Goal: Transaction & Acquisition: Purchase product/service

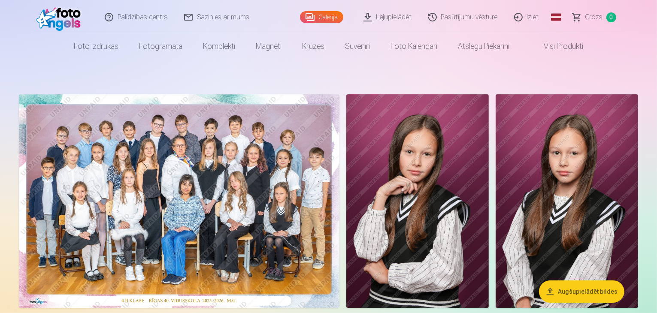
click at [339, 196] on img at bounding box center [179, 201] width 321 height 214
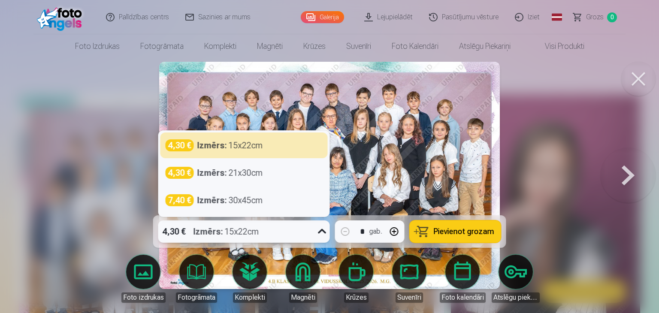
click at [284, 227] on div "4,30 € Izmērs : 15x22cm" at bounding box center [235, 232] width 155 height 22
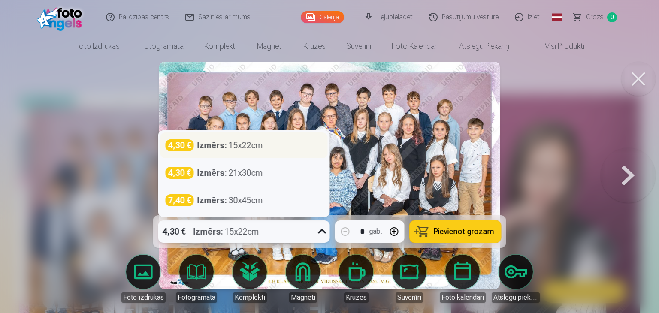
click at [263, 140] on div "4,30 € Izmērs : 15x22cm" at bounding box center [244, 145] width 157 height 12
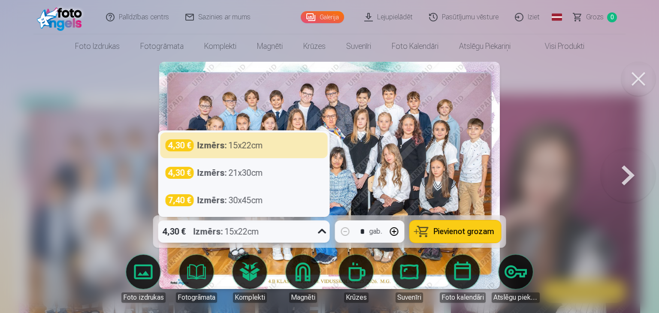
click at [286, 239] on div "4,30 € Izmērs : 15x22cm" at bounding box center [235, 232] width 155 height 22
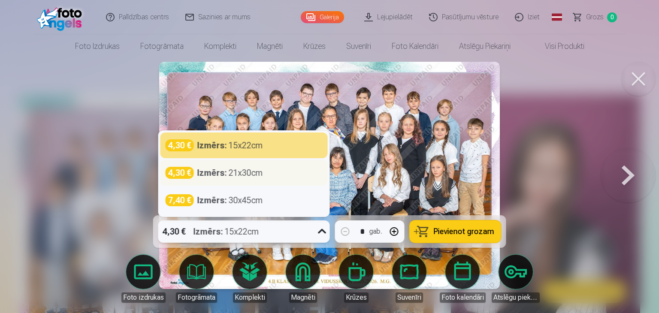
click at [266, 172] on div "4,30 € Izmērs : 21x30cm" at bounding box center [244, 173] width 157 height 12
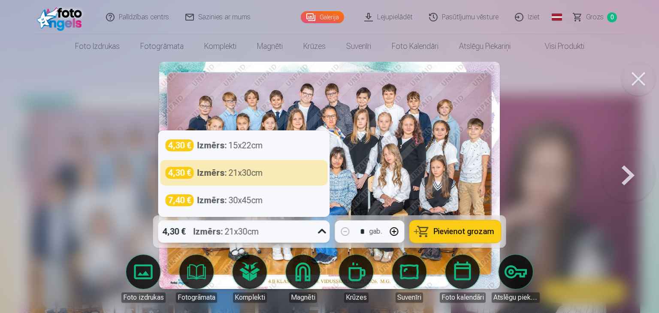
click at [273, 230] on div "4,30 € Izmērs : 21x30cm" at bounding box center [235, 232] width 155 height 22
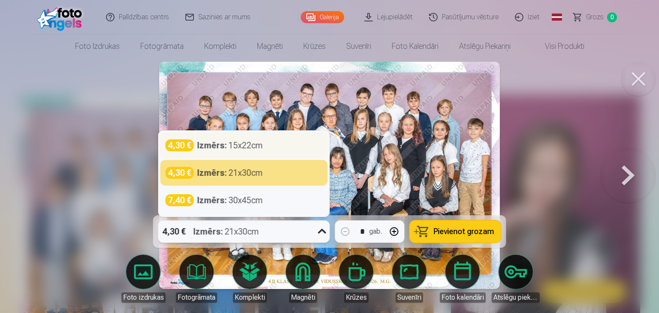
click at [278, 142] on div "4,30 € Izmērs : 15x22cm" at bounding box center [244, 145] width 157 height 12
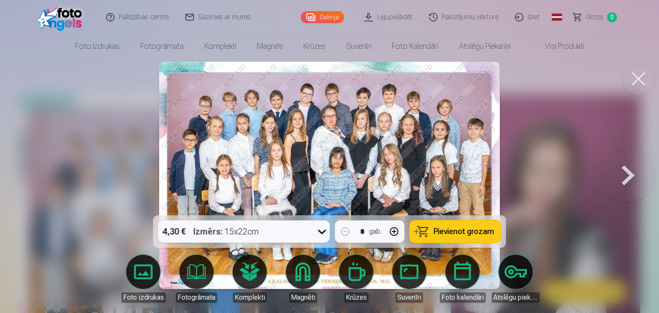
click at [431, 233] on button "Pievienot grozam" at bounding box center [455, 232] width 91 height 22
click at [627, 170] on button at bounding box center [628, 175] width 55 height 63
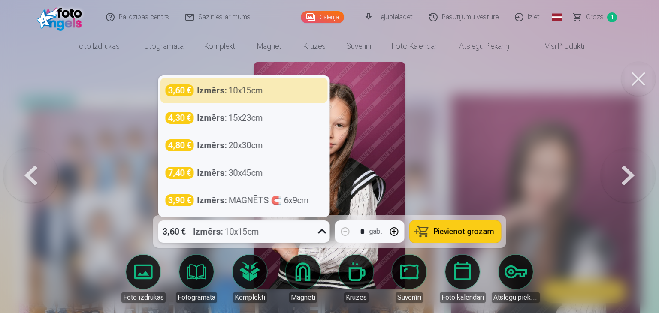
click at [303, 233] on div "3,60 € Izmērs : 10x15cm" at bounding box center [235, 232] width 155 height 22
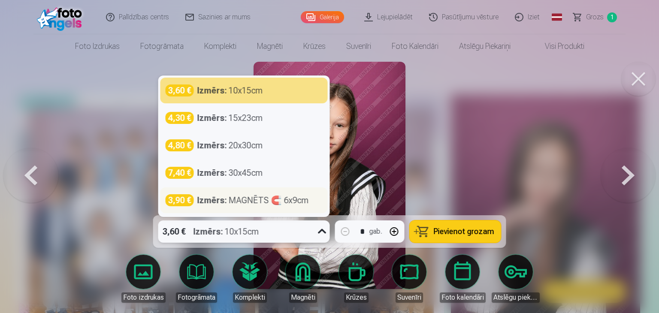
click at [217, 193] on div "3,90 € Izmērs : MAGNĒTS 🧲 6x9cm" at bounding box center [243, 201] width 167 height 26
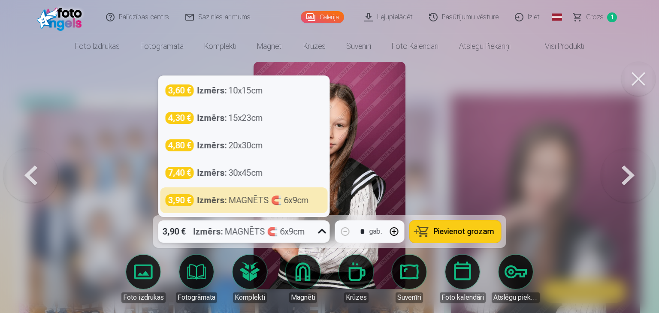
click at [215, 230] on strong "Izmērs :" at bounding box center [209, 232] width 30 height 12
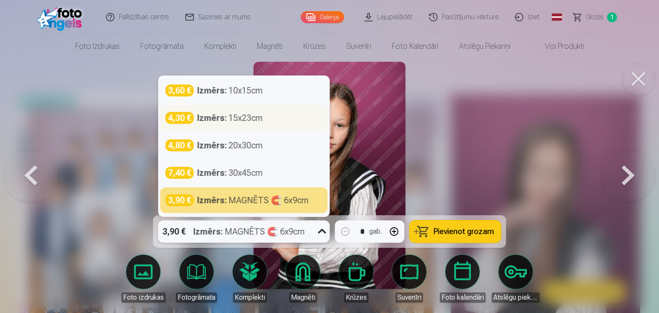
click at [212, 115] on strong "Izmērs :" at bounding box center [212, 118] width 30 height 12
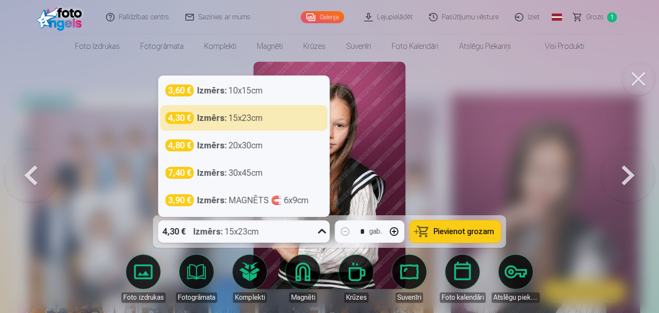
click at [294, 224] on div "4,30 € Izmērs : 15x23cm" at bounding box center [235, 232] width 155 height 22
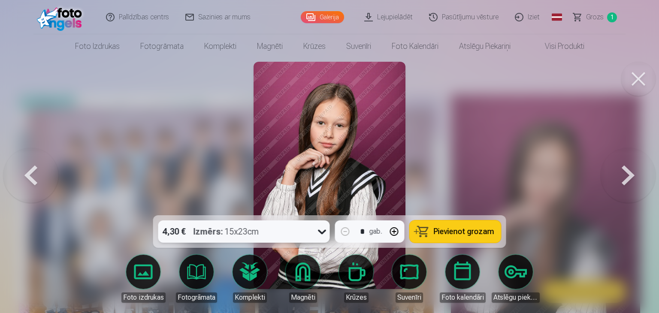
click at [294, 224] on div "4,30 € Izmērs : 15x23cm" at bounding box center [235, 232] width 155 height 22
click at [635, 174] on button at bounding box center [628, 175] width 55 height 63
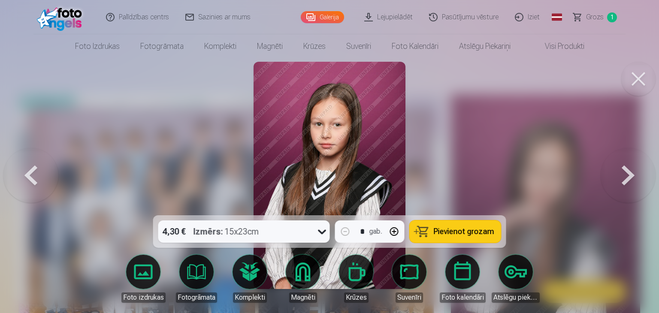
click at [635, 174] on button at bounding box center [628, 175] width 55 height 63
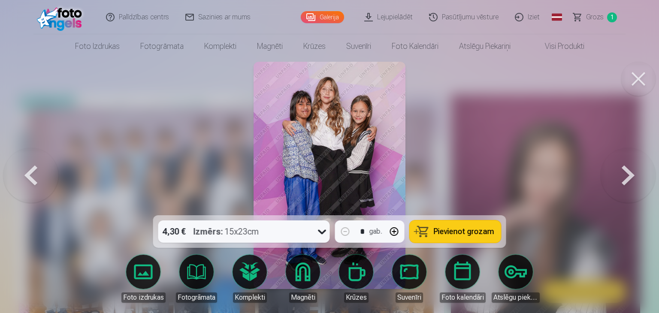
click at [635, 174] on button at bounding box center [628, 175] width 55 height 63
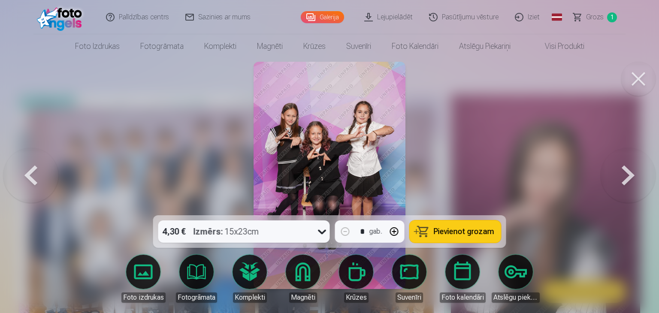
click at [635, 174] on button at bounding box center [628, 175] width 55 height 63
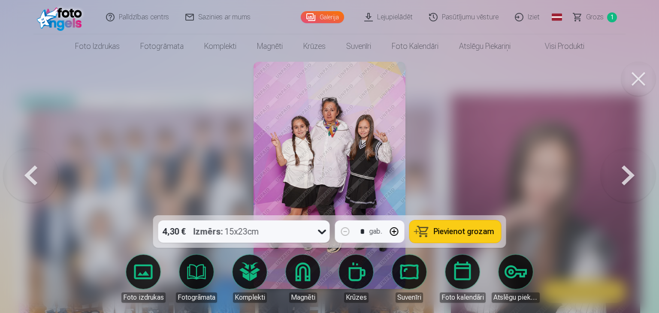
click at [18, 174] on button at bounding box center [30, 175] width 55 height 63
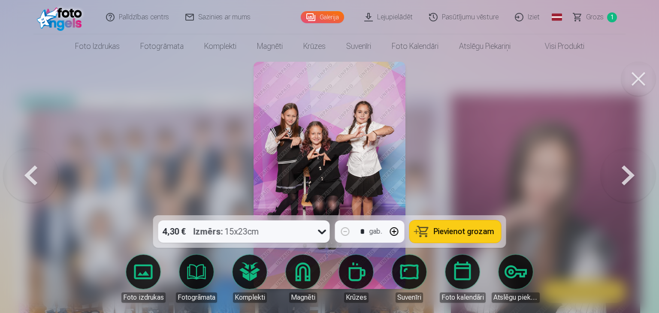
click at [18, 174] on button at bounding box center [30, 175] width 55 height 63
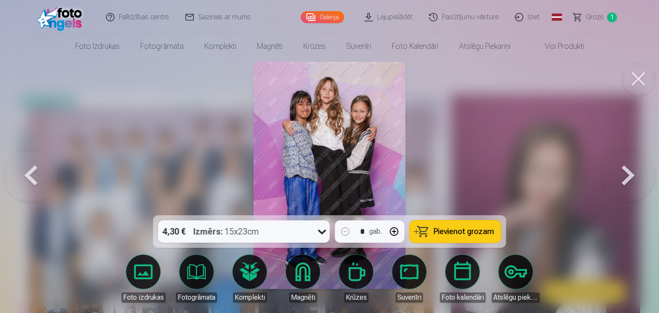
click at [636, 188] on button at bounding box center [628, 175] width 55 height 63
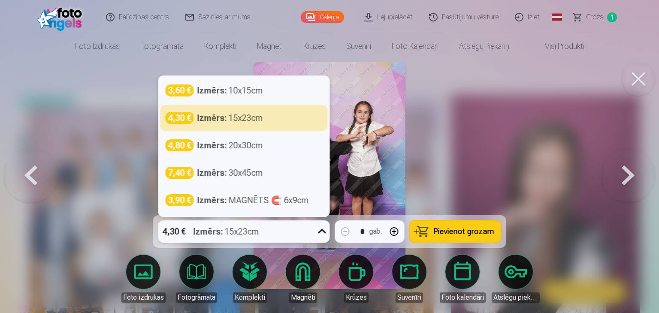
click at [270, 235] on div "4,30 € Izmērs : 15x23cm" at bounding box center [235, 232] width 155 height 22
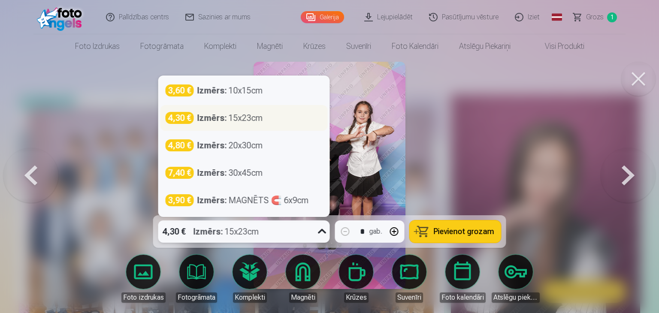
click at [269, 109] on div "4,30 € Izmērs : 15x23cm" at bounding box center [243, 118] width 167 height 26
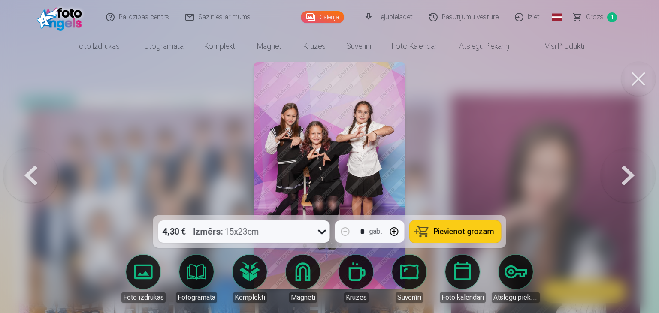
click at [435, 225] on button "Pievienot grozam" at bounding box center [455, 232] width 91 height 22
click at [627, 175] on button at bounding box center [628, 175] width 55 height 63
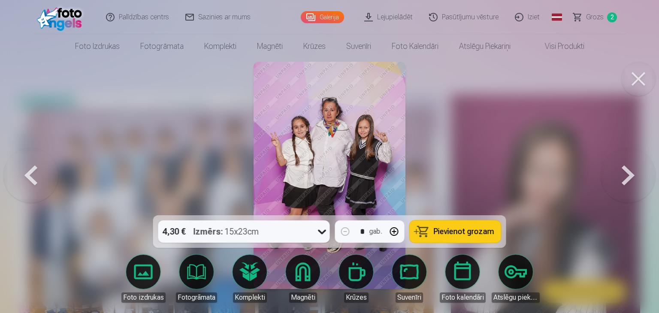
click at [627, 175] on button at bounding box center [628, 175] width 55 height 63
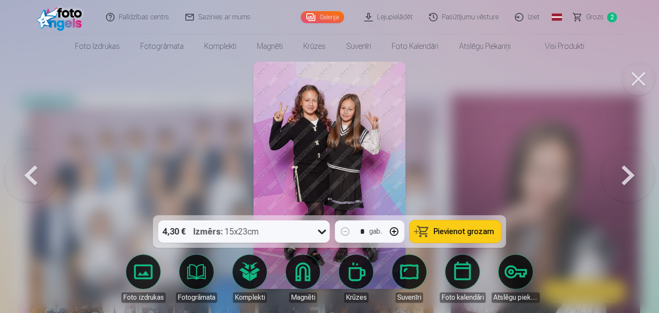
click at [22, 173] on button at bounding box center [30, 175] width 55 height 63
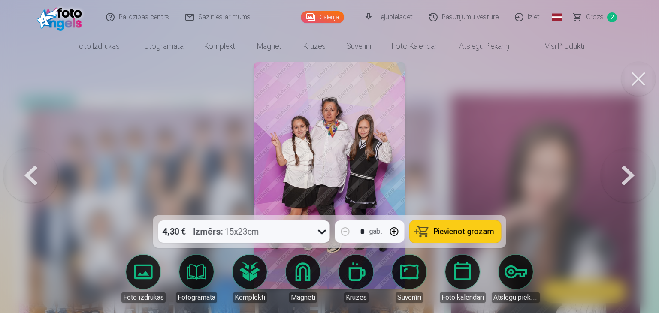
click at [469, 234] on span "Pievienot grozam" at bounding box center [464, 232] width 61 height 8
click at [633, 176] on button at bounding box center [628, 175] width 55 height 63
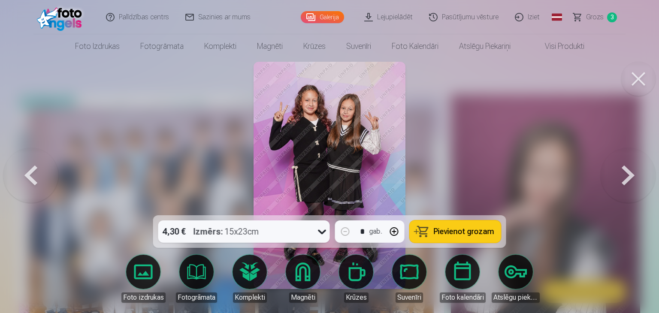
click at [472, 224] on button "Pievienot grozam" at bounding box center [455, 232] width 91 height 22
click at [630, 166] on button at bounding box center [628, 175] width 55 height 63
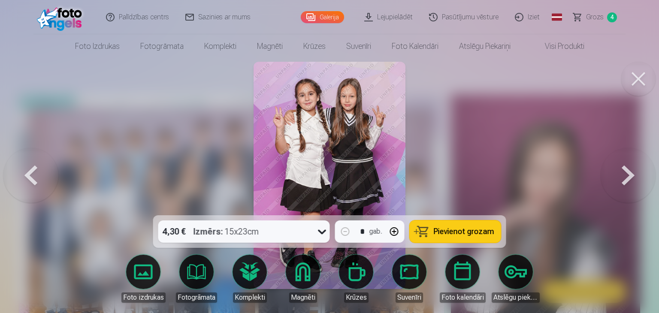
drag, startPoint x: 439, startPoint y: 231, endPoint x: 630, endPoint y: 180, distance: 198.6
click at [630, 180] on div "4,30 € Izmērs : 15x23cm * gab. Pievienot grozam Foto izdrukas Fotogrāmata Kompl…" at bounding box center [329, 175] width 652 height 227
click at [630, 180] on button at bounding box center [628, 175] width 55 height 63
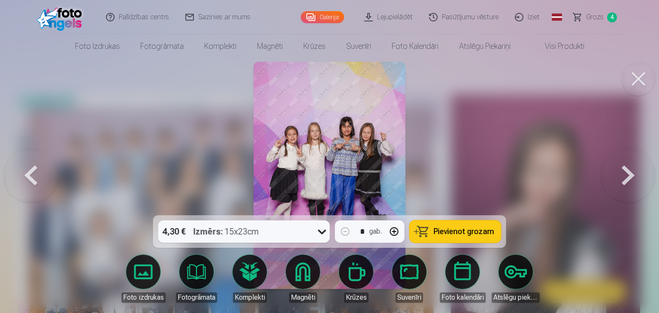
click at [624, 178] on button at bounding box center [628, 175] width 55 height 63
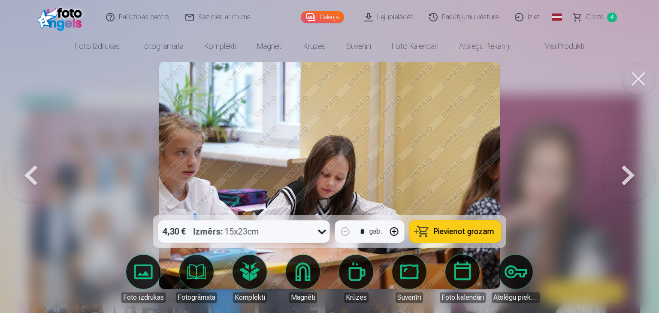
click at [624, 178] on button at bounding box center [628, 175] width 55 height 63
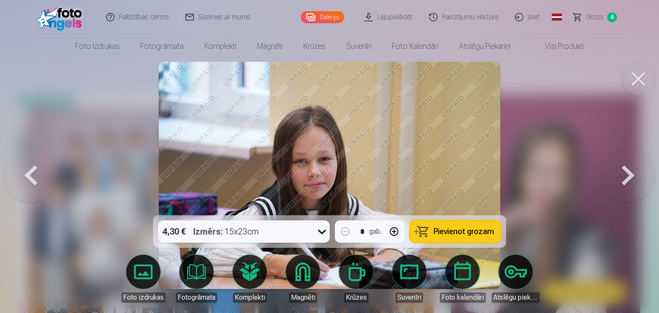
click at [453, 228] on span "Pievienot grozam" at bounding box center [464, 232] width 61 height 8
click at [630, 180] on button at bounding box center [628, 175] width 55 height 63
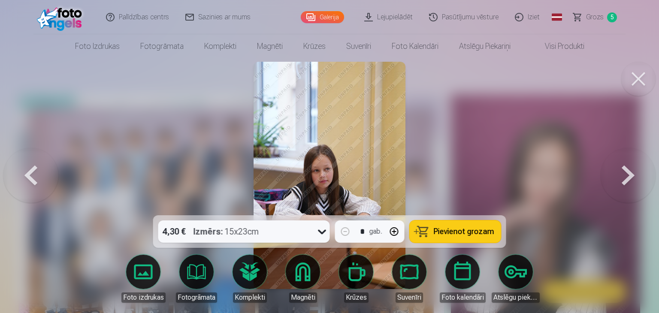
click at [36, 168] on button at bounding box center [30, 175] width 55 height 63
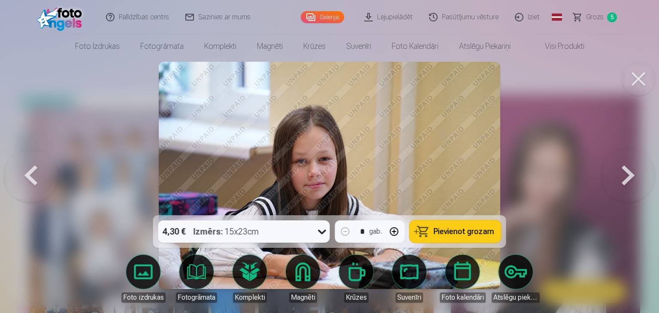
click at [36, 168] on button at bounding box center [30, 175] width 55 height 63
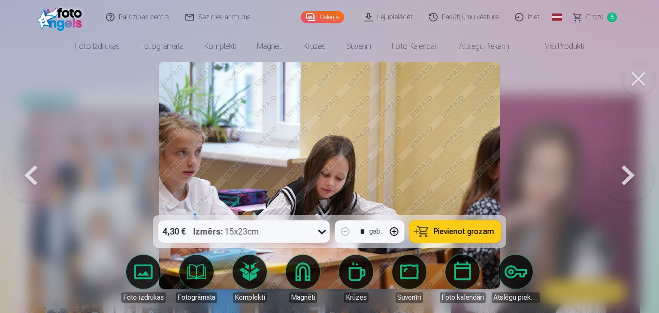
click at [436, 238] on button "Pievienot grozam" at bounding box center [455, 232] width 91 height 22
click at [634, 179] on button at bounding box center [628, 175] width 55 height 63
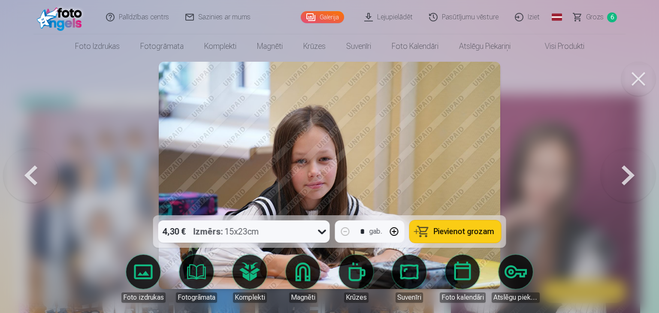
click at [634, 179] on button at bounding box center [628, 175] width 55 height 63
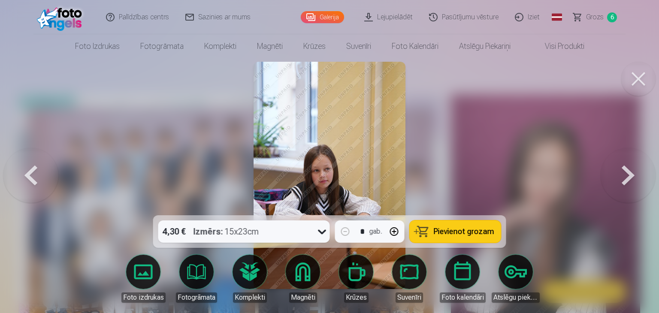
click at [634, 179] on button at bounding box center [628, 175] width 55 height 63
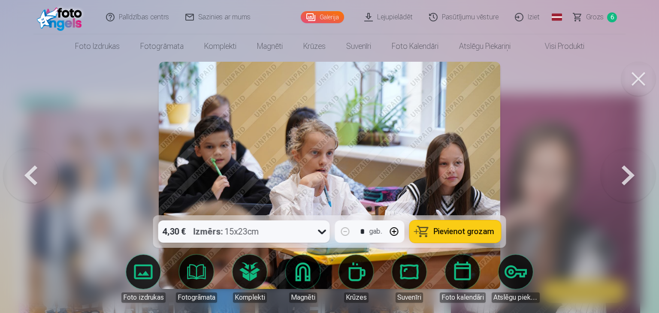
click at [634, 179] on button at bounding box center [628, 175] width 55 height 63
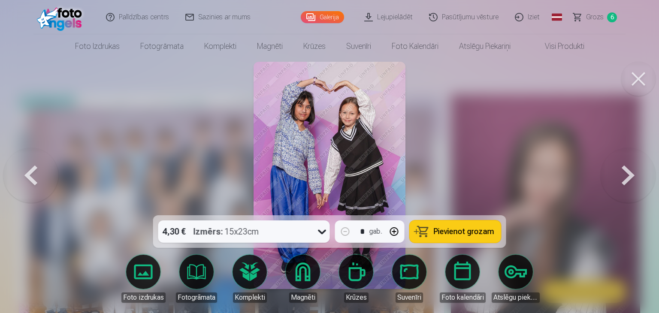
click at [634, 179] on button at bounding box center [628, 175] width 55 height 63
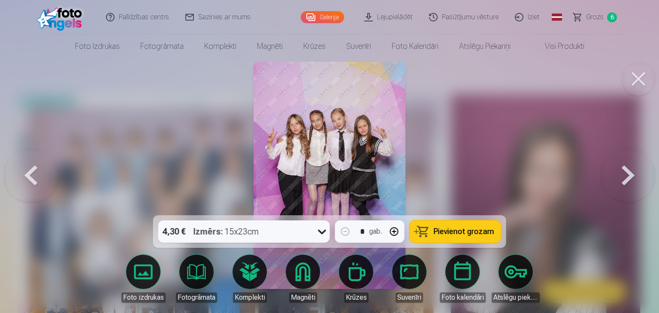
click at [477, 232] on span "Pievienot grozam" at bounding box center [464, 232] width 61 height 8
click at [625, 174] on button at bounding box center [628, 175] width 55 height 63
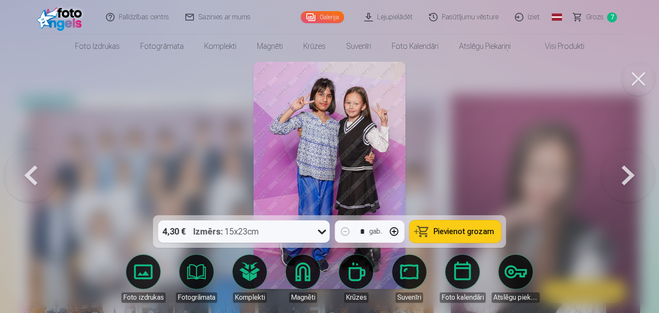
click at [625, 174] on button at bounding box center [628, 175] width 55 height 63
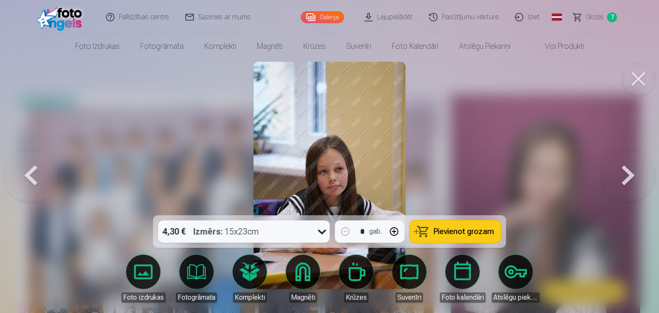
drag, startPoint x: 488, startPoint y: 239, endPoint x: 630, endPoint y: 180, distance: 153.7
click at [630, 180] on div "4,30 € Izmērs : 15x23cm * gab. Pievienot grozam Foto izdrukas Fotogrāmata Kompl…" at bounding box center [329, 175] width 652 height 227
click at [630, 180] on button at bounding box center [628, 175] width 55 height 63
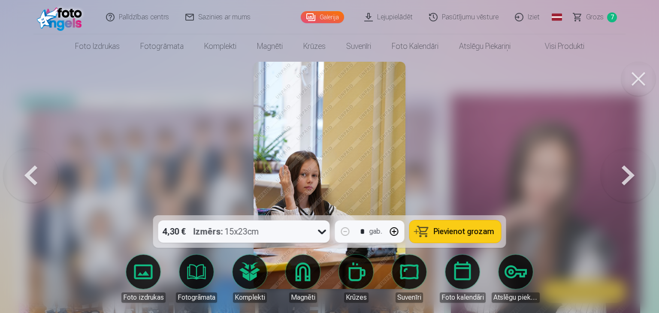
click at [454, 230] on span "Pievienot grozam" at bounding box center [464, 232] width 61 height 8
click at [645, 165] on button at bounding box center [628, 175] width 55 height 63
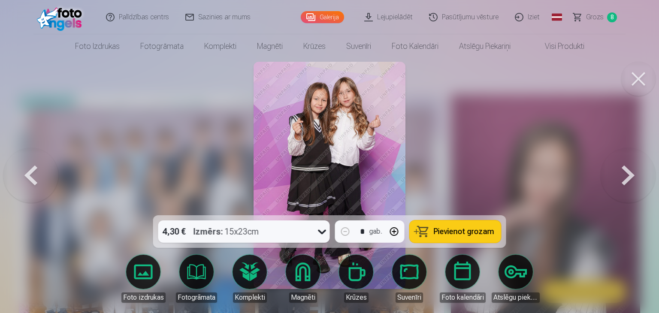
click at [471, 233] on span "Pievienot grozam" at bounding box center [464, 232] width 61 height 8
click at [628, 185] on button at bounding box center [628, 175] width 55 height 63
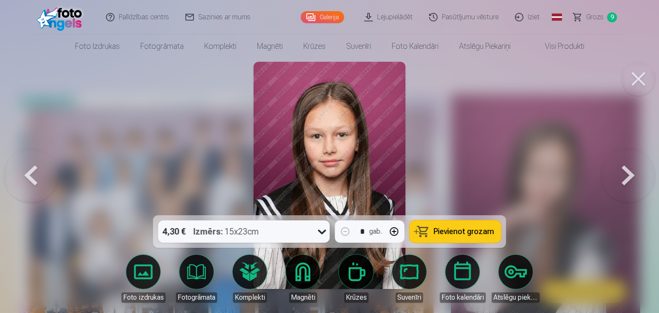
drag, startPoint x: 477, startPoint y: 227, endPoint x: 639, endPoint y: 167, distance: 173.2
click at [639, 167] on div "4,30 € Izmērs : 15x23cm * gab. Pievienot grozam Foto izdrukas Fotogrāmata Kompl…" at bounding box center [329, 175] width 652 height 227
click at [639, 167] on button at bounding box center [628, 175] width 55 height 63
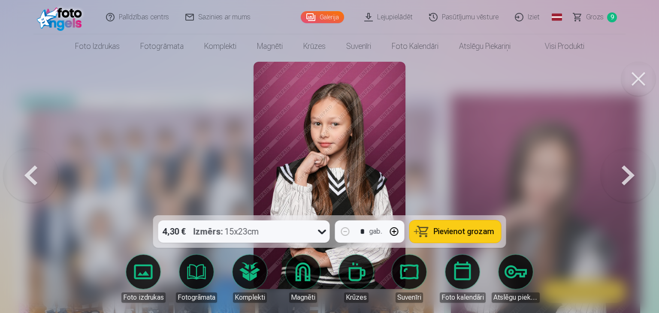
click at [35, 184] on button at bounding box center [30, 175] width 55 height 63
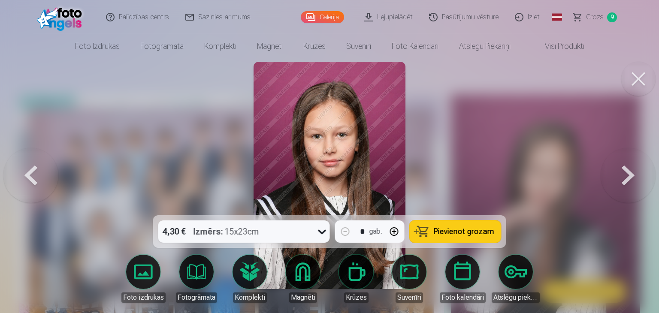
click at [630, 179] on button at bounding box center [628, 175] width 55 height 63
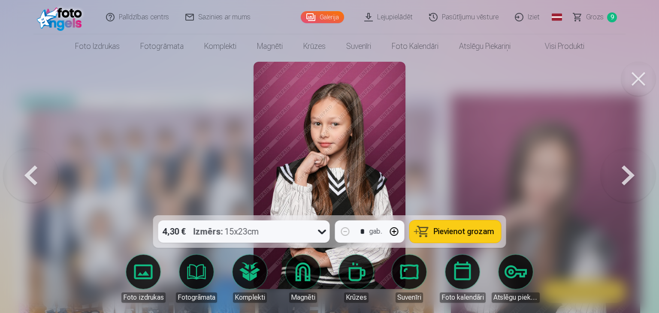
click at [469, 228] on span "Pievienot grozam" at bounding box center [464, 232] width 61 height 8
click at [628, 176] on button at bounding box center [628, 175] width 55 height 63
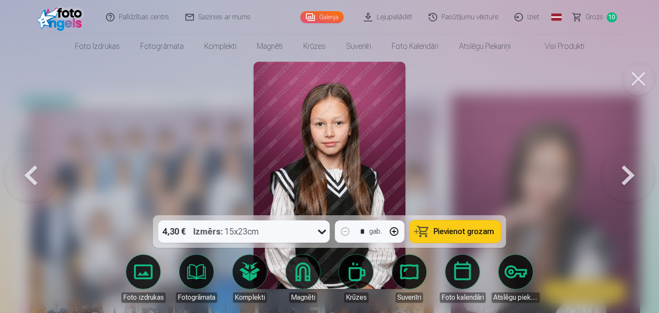
click at [455, 224] on button "Pievienot grozam" at bounding box center [455, 232] width 91 height 22
click at [632, 170] on button at bounding box center [628, 175] width 55 height 63
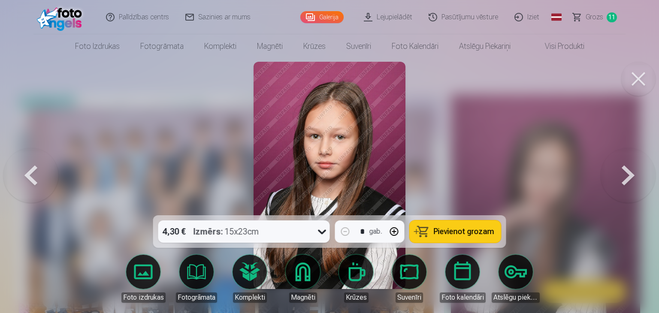
click at [477, 226] on button "Pievienot grozam" at bounding box center [455, 232] width 91 height 22
click at [639, 172] on button at bounding box center [628, 175] width 55 height 63
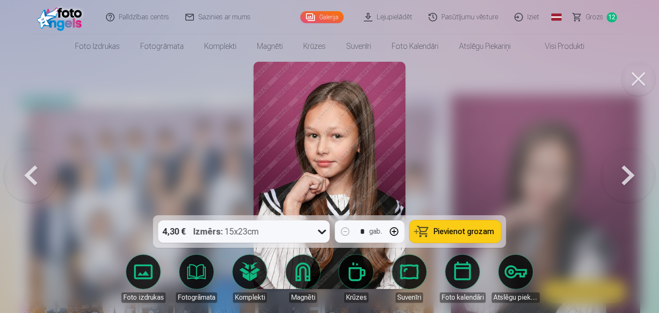
click at [639, 172] on button at bounding box center [628, 175] width 55 height 63
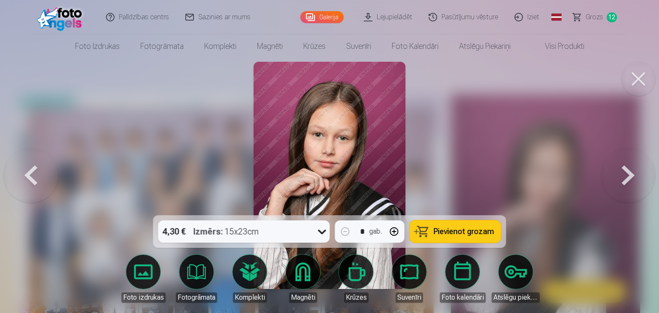
drag, startPoint x: 39, startPoint y: 167, endPoint x: 29, endPoint y: 171, distance: 10.4
click at [29, 171] on button at bounding box center [30, 175] width 55 height 63
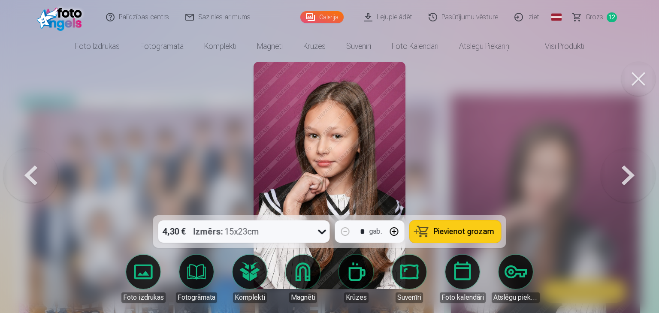
click at [29, 171] on button at bounding box center [30, 175] width 55 height 63
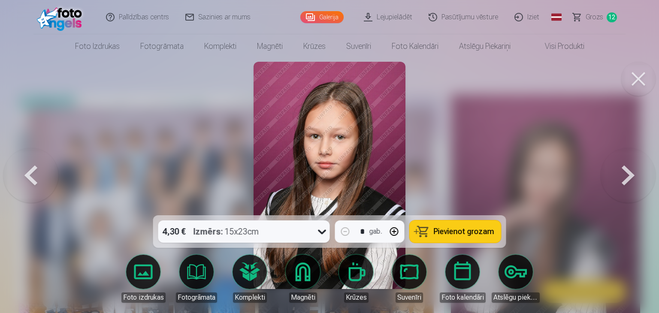
click at [633, 176] on button at bounding box center [628, 175] width 55 height 63
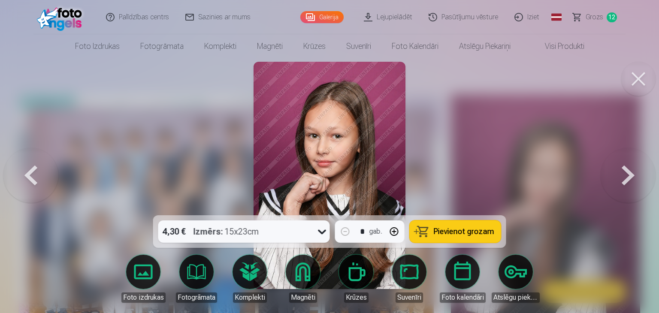
click at [472, 236] on span "Pievienot grozam" at bounding box center [464, 232] width 61 height 8
click at [613, 181] on button at bounding box center [628, 175] width 55 height 63
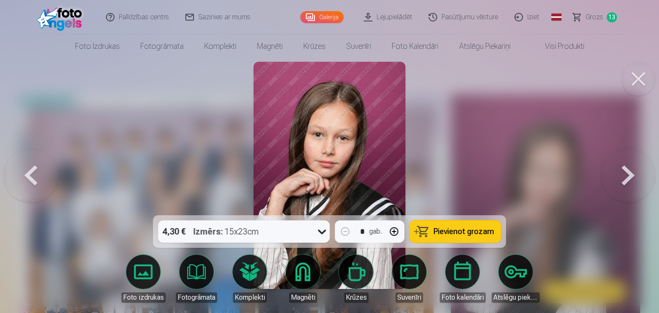
click at [613, 181] on button at bounding box center [628, 175] width 55 height 63
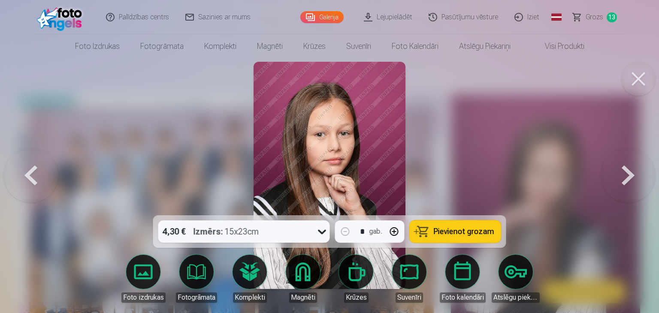
click at [470, 233] on span "Pievienot grozam" at bounding box center [464, 232] width 61 height 8
click at [626, 183] on button at bounding box center [628, 175] width 55 height 63
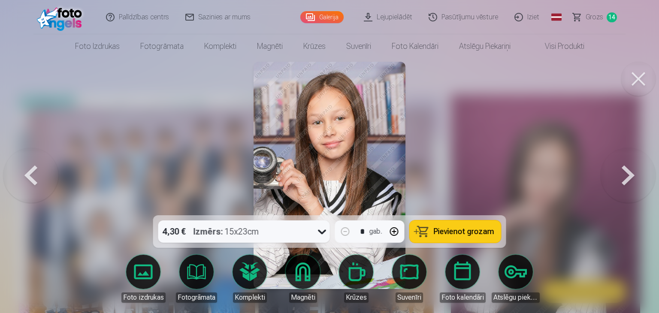
click at [481, 233] on span "Pievienot grozam" at bounding box center [464, 232] width 61 height 8
click at [617, 185] on button at bounding box center [628, 175] width 55 height 63
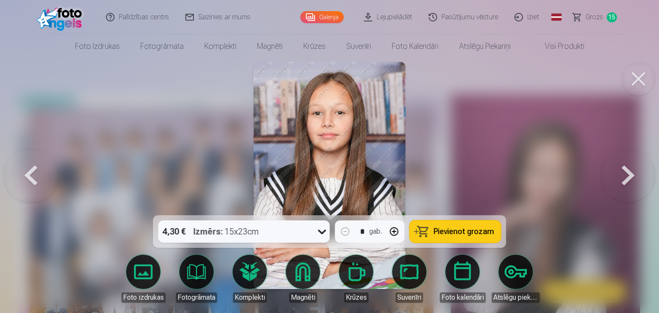
click at [474, 231] on span "Pievienot grozam" at bounding box center [464, 232] width 61 height 8
click at [633, 187] on button at bounding box center [628, 175] width 55 height 63
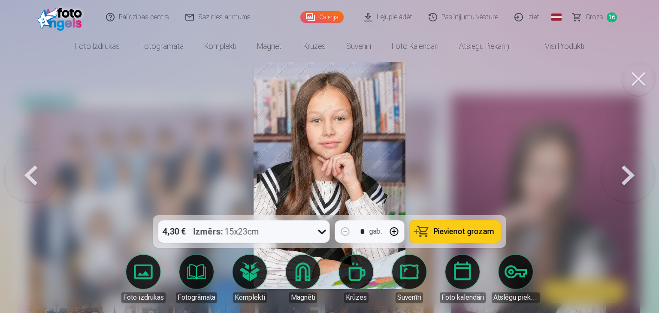
drag, startPoint x: 467, startPoint y: 223, endPoint x: 640, endPoint y: 170, distance: 181.2
click at [640, 170] on div "4,30 € Izmērs : 15x23cm * gab. Pievienot grozam Foto izdrukas Fotogrāmata Kompl…" at bounding box center [329, 175] width 652 height 227
click at [484, 225] on button "Pievienot grozam" at bounding box center [455, 232] width 91 height 22
click at [614, 169] on button at bounding box center [628, 175] width 55 height 63
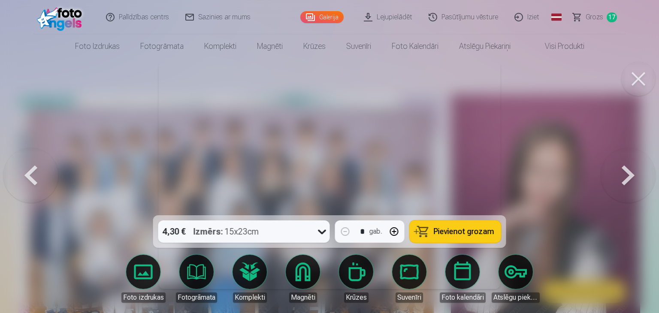
click at [451, 217] on div "4,30 € Izmērs : 15x23cm * gab. Pievienot grozam" at bounding box center [329, 231] width 353 height 33
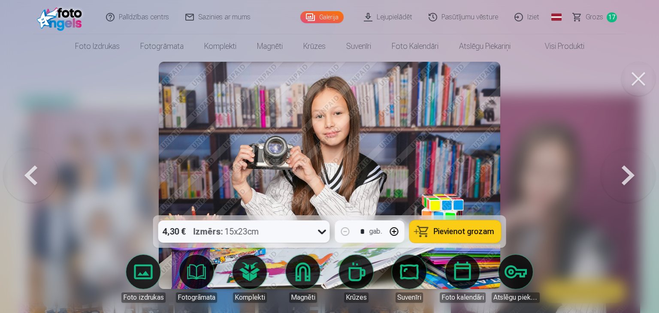
click at [450, 224] on button "Pievienot grozam" at bounding box center [455, 232] width 91 height 22
click at [628, 171] on button at bounding box center [628, 175] width 55 height 63
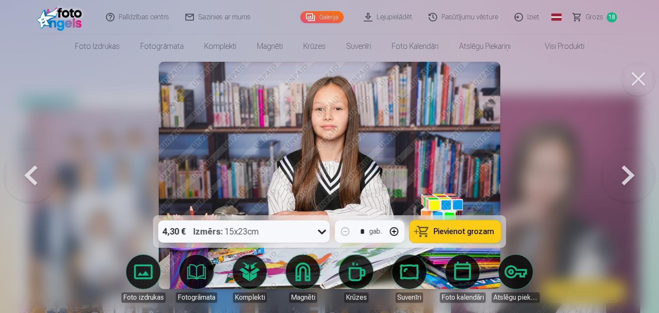
click at [481, 225] on button "Pievienot grozam" at bounding box center [455, 232] width 91 height 22
click at [619, 178] on button at bounding box center [628, 175] width 55 height 63
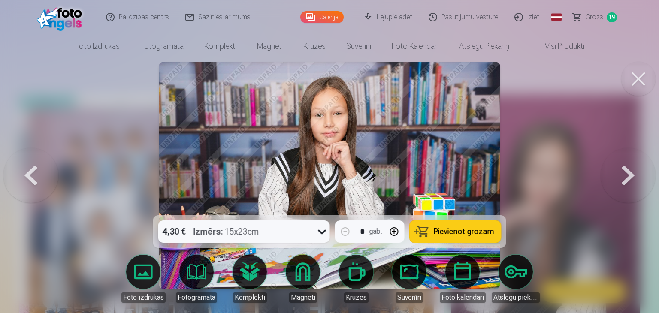
click at [480, 230] on span "Pievienot grozam" at bounding box center [464, 232] width 61 height 8
click at [621, 175] on button at bounding box center [628, 175] width 55 height 63
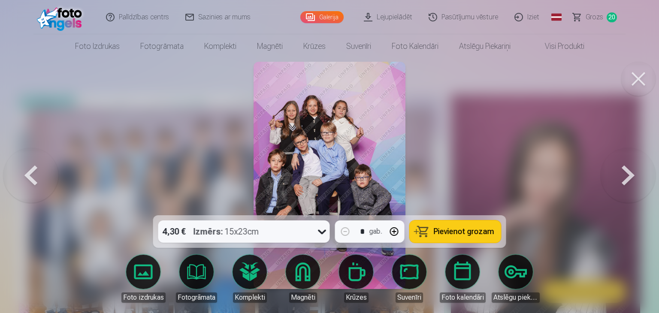
click at [471, 236] on span "Pievienot grozam" at bounding box center [464, 232] width 61 height 8
click at [609, 177] on button at bounding box center [628, 175] width 55 height 63
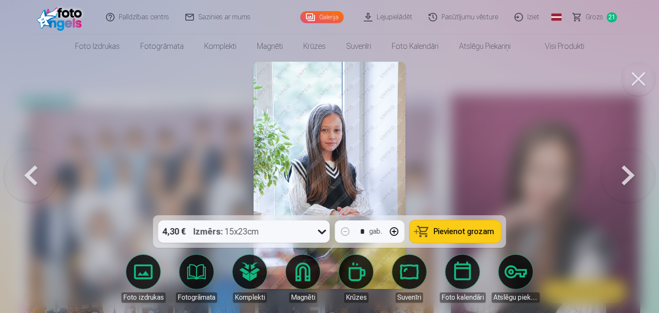
click at [465, 239] on button "Pievienot grozam" at bounding box center [455, 232] width 91 height 22
click at [392, 228] on button "button" at bounding box center [394, 231] width 21 height 21
click at [348, 230] on button "button" at bounding box center [345, 231] width 21 height 21
click at [630, 173] on button at bounding box center [628, 175] width 55 height 63
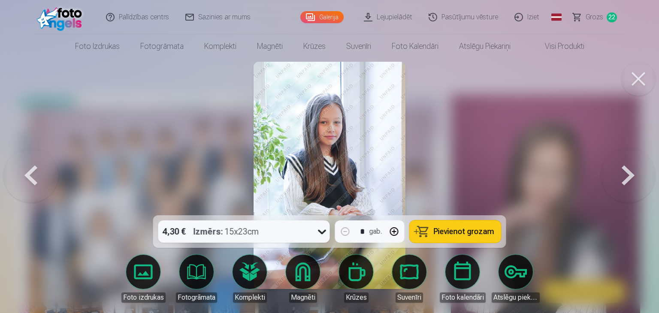
click at [393, 227] on button "button" at bounding box center [394, 231] width 21 height 21
click at [438, 229] on span "Pievienot grozam" at bounding box center [464, 232] width 61 height 8
type input "*"
click at [627, 174] on button at bounding box center [628, 175] width 55 height 63
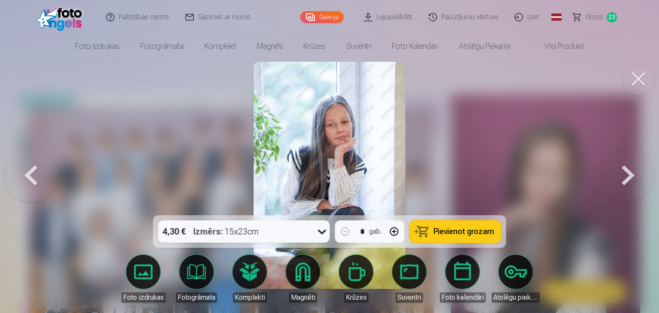
click at [429, 228] on button "Pievienot grozam" at bounding box center [455, 232] width 91 height 22
click at [640, 176] on button at bounding box center [628, 175] width 55 height 63
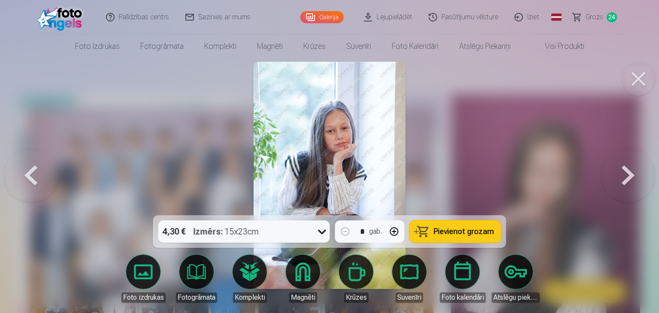
click at [632, 90] on button at bounding box center [638, 79] width 34 height 34
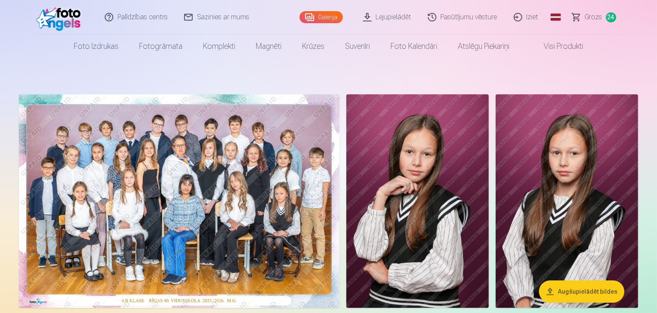
click at [601, 9] on link "Grozs 24" at bounding box center [594, 17] width 61 height 34
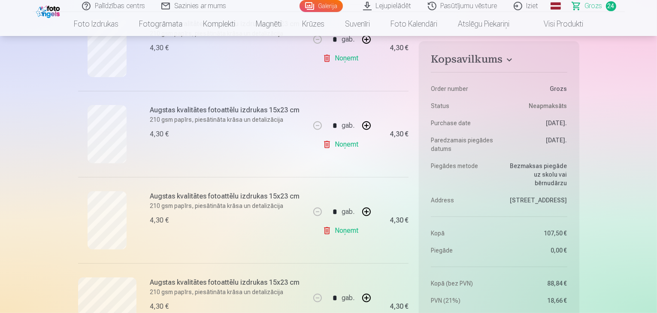
scroll to position [309, 0]
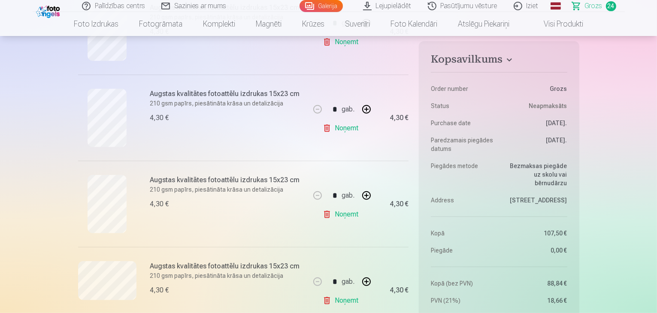
click at [330, 125] on link "Noņemt" at bounding box center [342, 128] width 39 height 17
type input "*"
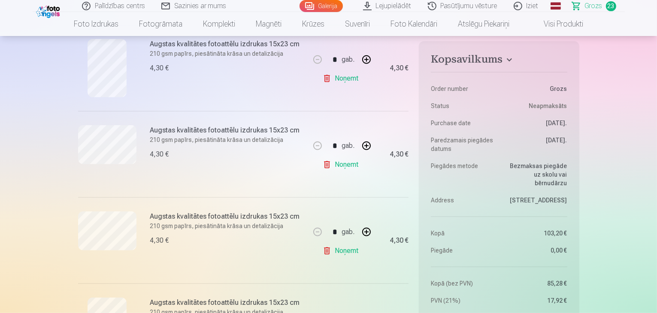
scroll to position [360, 0]
click at [339, 160] on link "Noņemt" at bounding box center [342, 162] width 39 height 17
type input "*"
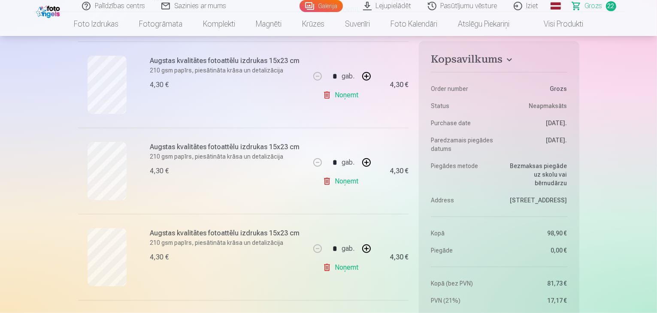
scroll to position [772, 0]
click at [328, 91] on link "Noņemt" at bounding box center [342, 96] width 39 height 17
type input "*"
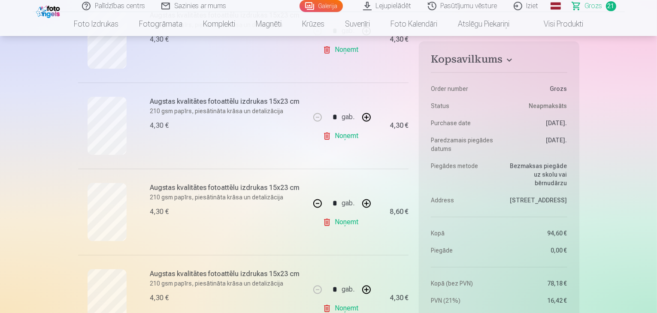
scroll to position [1682, 0]
click at [312, 196] on button "button" at bounding box center [317, 202] width 21 height 21
type input "*"
click at [368, 108] on button "button" at bounding box center [366, 116] width 21 height 21
type input "*"
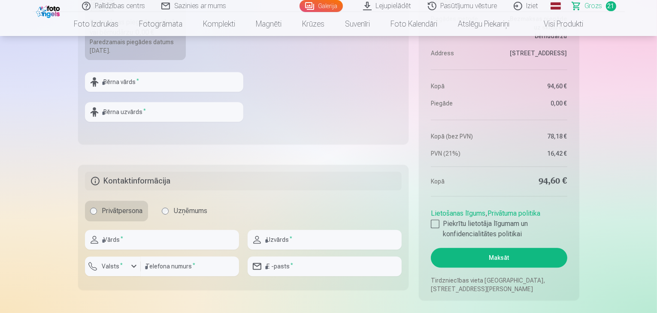
scroll to position [2094, 0]
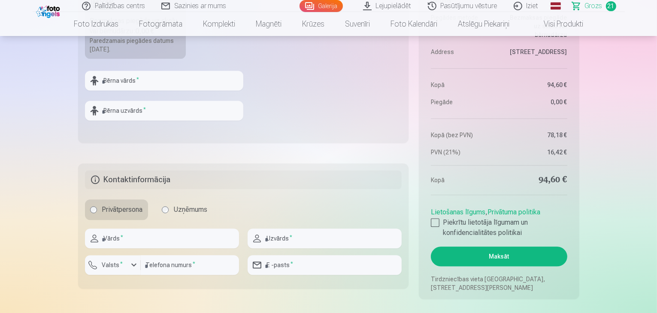
click at [174, 211] on label "Uzņēmums" at bounding box center [185, 210] width 56 height 21
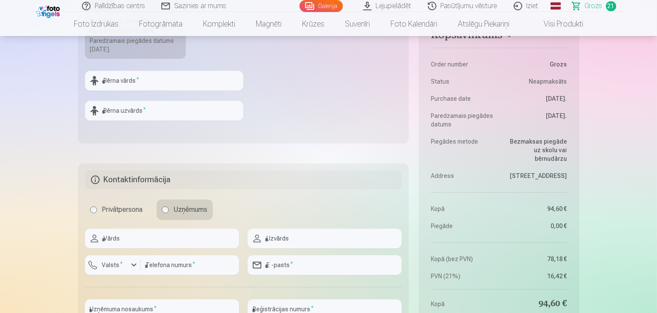
click at [109, 200] on label "Privātpersona" at bounding box center [116, 210] width 63 height 21
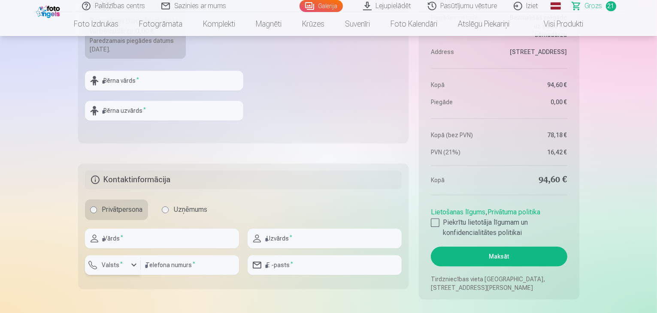
click at [121, 261] on sup "*" at bounding box center [122, 264] width 3 height 6
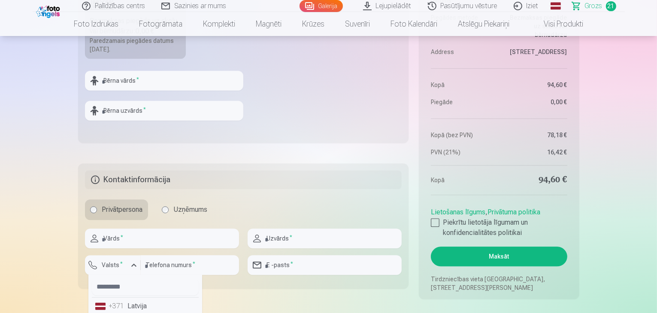
click at [123, 302] on div "+371" at bounding box center [117, 306] width 17 height 10
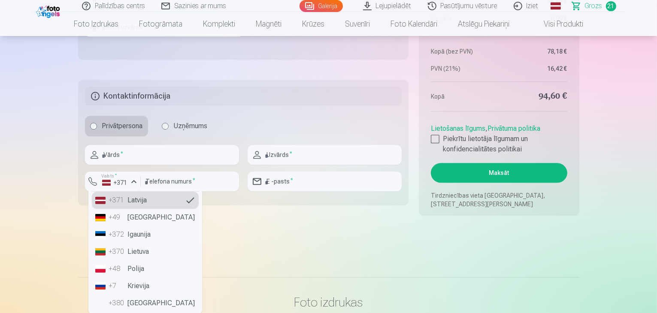
scroll to position [2, 0]
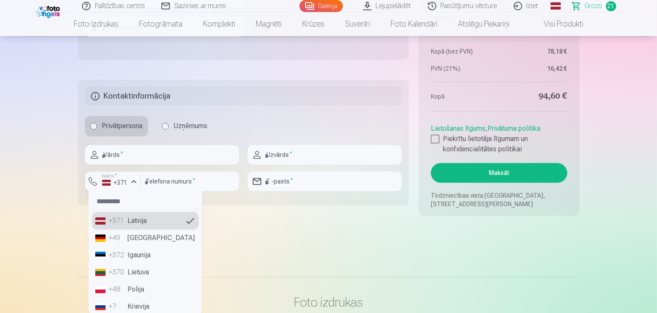
click at [117, 173] on label "Valsts *" at bounding box center [109, 176] width 21 height 6
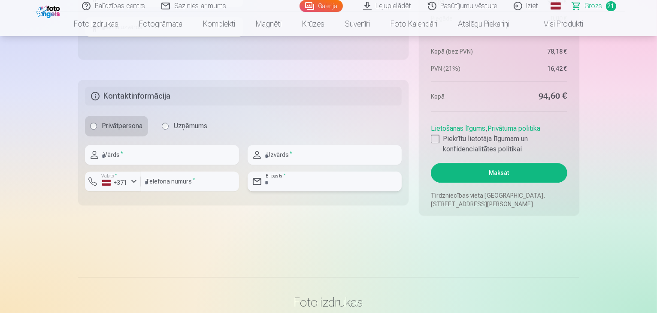
click at [290, 184] on input "email" at bounding box center [325, 182] width 154 height 20
type input "**********"
click at [224, 178] on input "number" at bounding box center [190, 182] width 98 height 20
type input "********"
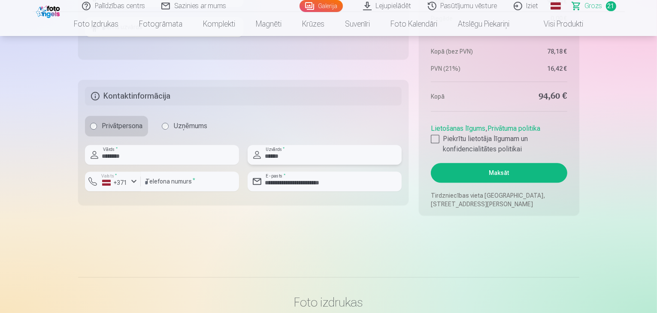
click at [292, 153] on input "******" at bounding box center [325, 155] width 154 height 20
type input "*"
click at [301, 153] on input "text" at bounding box center [325, 155] width 154 height 20
click at [271, 155] on input "******" at bounding box center [325, 155] width 154 height 20
click at [283, 150] on input "*****" at bounding box center [325, 155] width 154 height 20
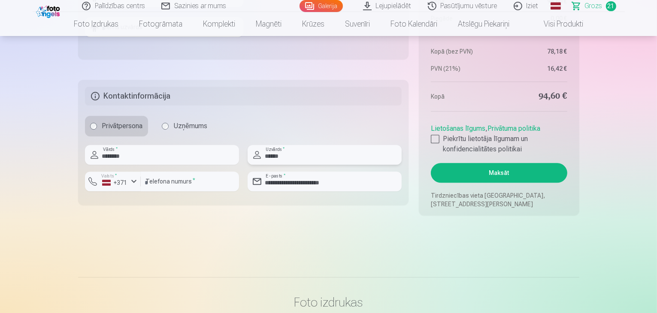
click at [267, 155] on input "******" at bounding box center [325, 155] width 154 height 20
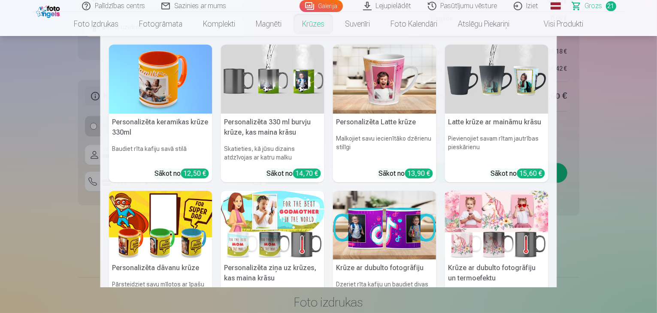
type input "******"
click at [31, 104] on nav "Personalizēta keramikas krūze 330ml Baudiet rīta kafiju savā stilā Sākot no 12,…" at bounding box center [328, 161] width 657 height 251
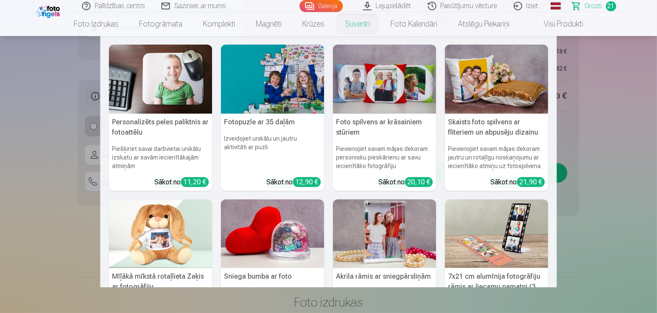
click at [53, 110] on nav "Personalizēts peles paliktnis ar fotoattēlu Piešķiriet savai darbvietai unikālu…" at bounding box center [328, 161] width 657 height 251
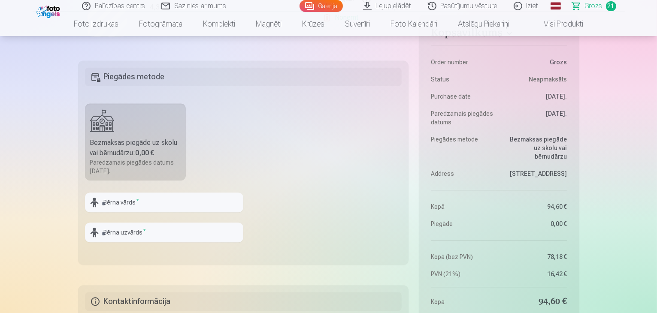
scroll to position [1972, 0]
click at [139, 202] on input "text" at bounding box center [164, 203] width 158 height 20
type input "*"
type input "*******"
click at [135, 228] on input "text" at bounding box center [164, 233] width 158 height 20
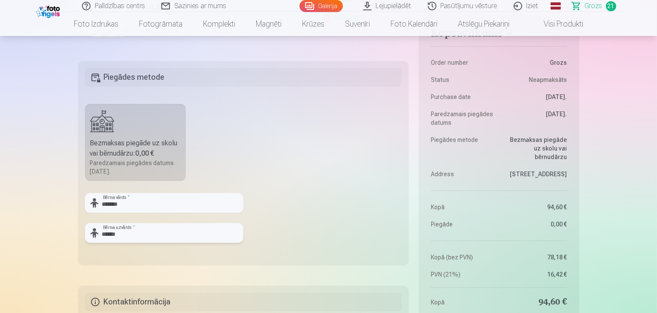
type input "******"
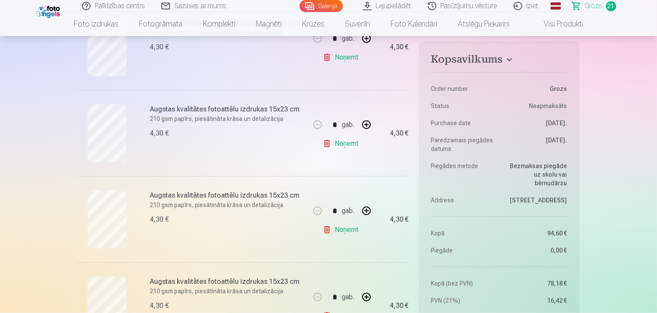
scroll to position [1062, 0]
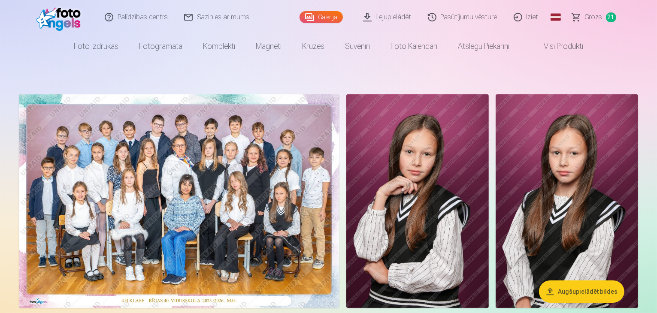
click at [523, 19] on link "Iziet" at bounding box center [526, 17] width 41 height 34
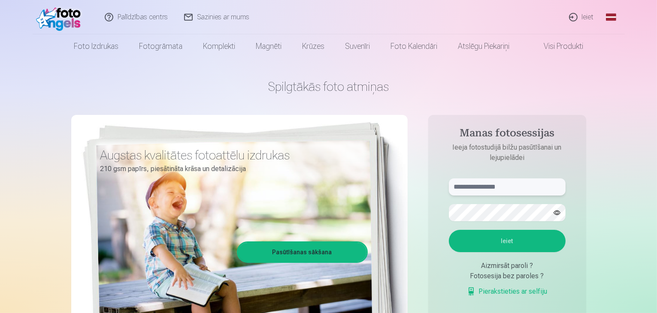
click at [512, 186] on input "text" at bounding box center [507, 187] width 117 height 17
type input "*"
click at [501, 245] on button "Ieiet" at bounding box center [507, 241] width 117 height 22
click at [556, 213] on button "button" at bounding box center [557, 213] width 16 height 16
click at [456, 188] on input "**********" at bounding box center [507, 187] width 117 height 17
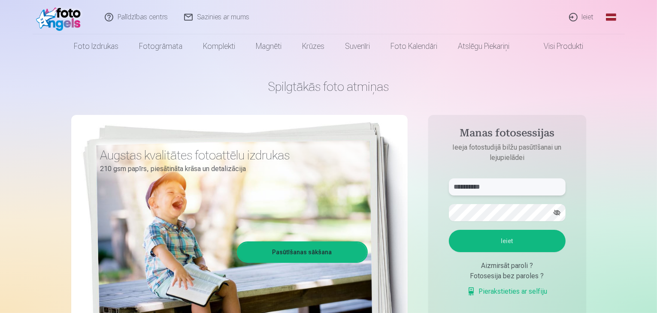
click at [457, 188] on input "**********" at bounding box center [507, 187] width 117 height 17
type input "**********"
drag, startPoint x: 552, startPoint y: 209, endPoint x: 530, endPoint y: 236, distance: 34.7
click at [530, 236] on form "**********" at bounding box center [507, 242] width 134 height 127
click at [530, 236] on button "Ieiet" at bounding box center [507, 241] width 117 height 22
